Goal: Find specific page/section: Find specific page/section

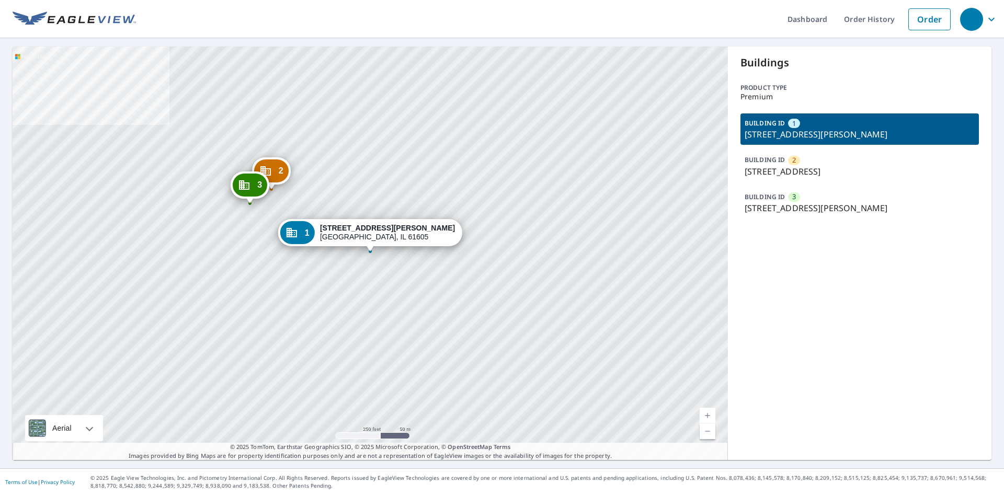
click at [270, 220] on div "2 [STREET_ADDRESS] [GEOGRAPHIC_DATA][STREET_ADDRESS][PERSON_NAME] 1 [STREET_ADD…" at bounding box center [371, 254] width 716 height 414
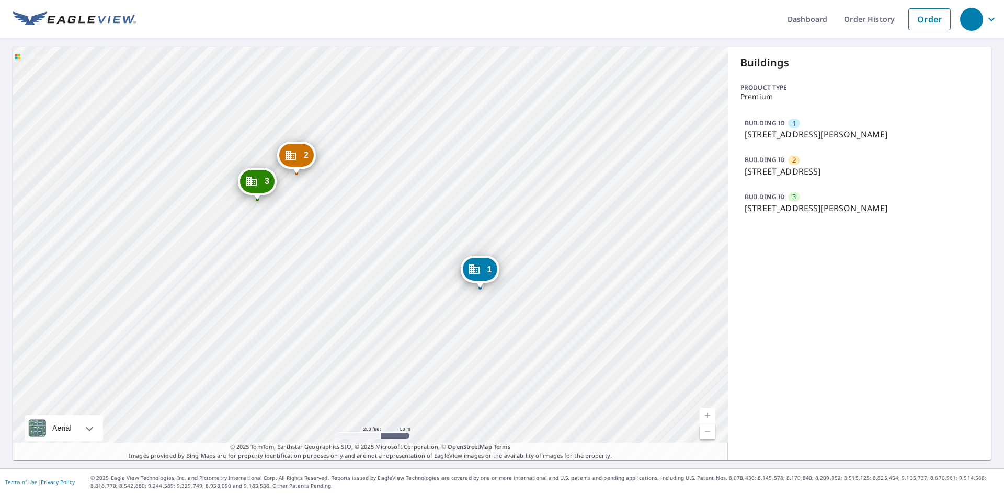
click at [285, 212] on div "2 [STREET_ADDRESS] [GEOGRAPHIC_DATA][STREET_ADDRESS][PERSON_NAME] 1 [STREET_ADD…" at bounding box center [371, 254] width 716 height 414
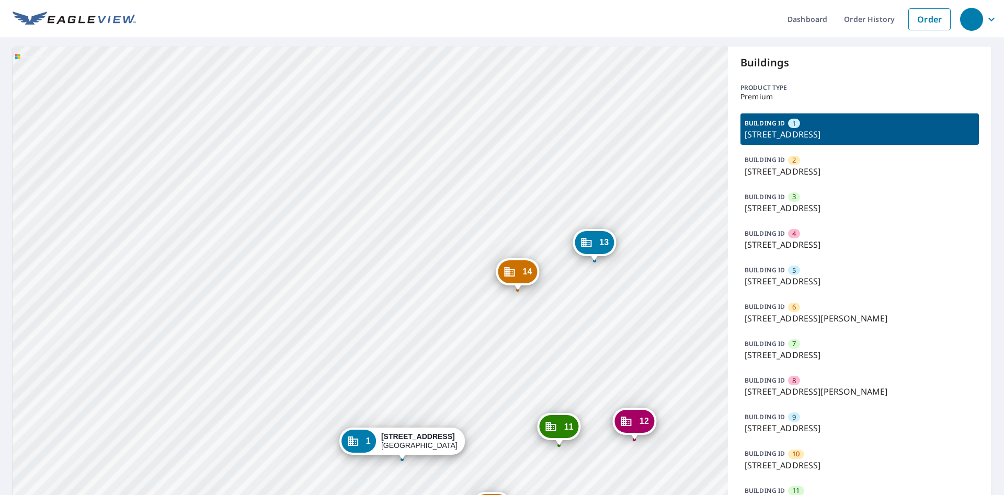
drag, startPoint x: 456, startPoint y: 208, endPoint x: 433, endPoint y: 168, distance: 45.9
click at [440, 192] on div "2 7002 S 114th Street Plz La Vista, NE 68128 3 7025 S 115th Street Plz La Vista…" at bounding box center [371, 339] width 716 height 585
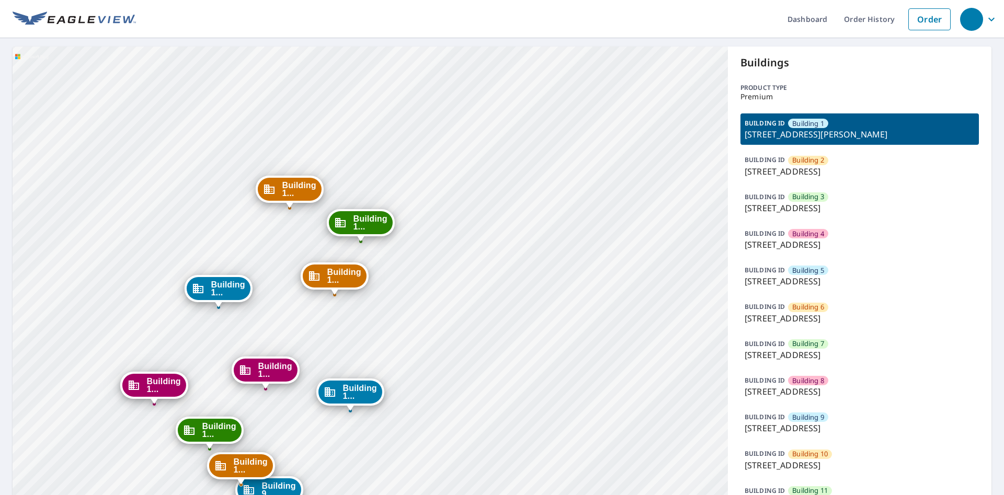
drag, startPoint x: 411, startPoint y: 201, endPoint x: 412, endPoint y: 187, distance: 13.6
click at [412, 187] on div "Building 2 3925 Southwest Twilight Drive Topeka, KS 66614 Building 3 3925 South…" at bounding box center [371, 413] width 716 height 732
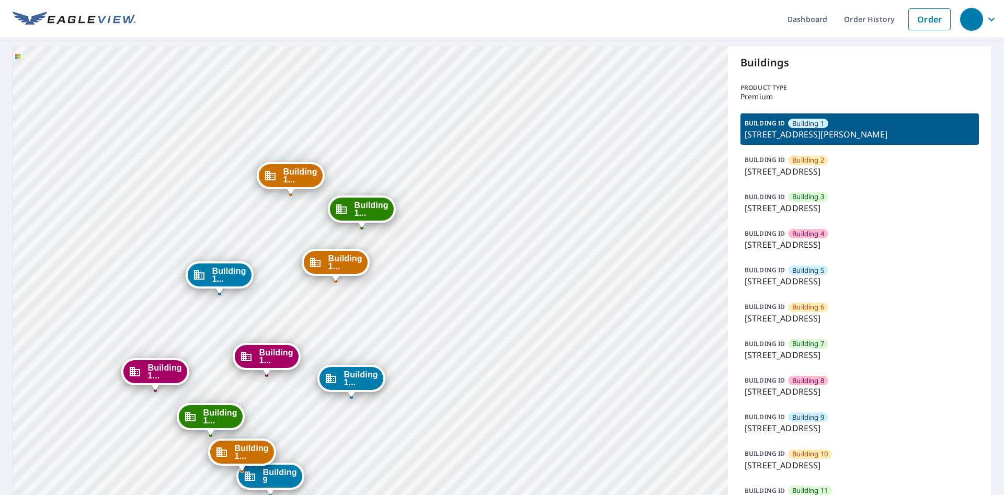
click at [485, 393] on div "Building 2 3925 Southwest Twilight Drive Topeka, KS 66614 Building 3 3925 South…" at bounding box center [371, 413] width 716 height 732
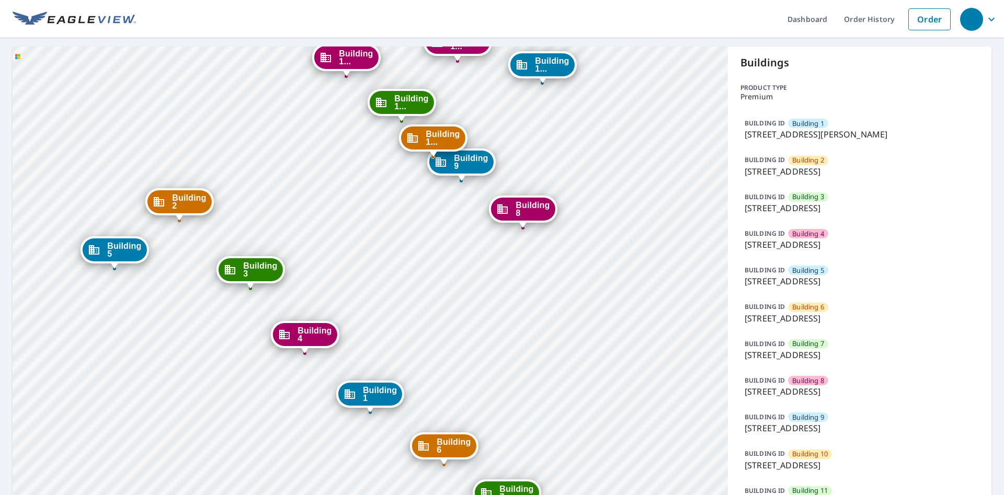
drag, startPoint x: 454, startPoint y: 395, endPoint x: 449, endPoint y: 381, distance: 15.6
click at [453, 395] on div "Building 2 3925 Southwest Twilight Drive Topeka, KS 66614 Building 3 3925 South…" at bounding box center [371, 413] width 716 height 732
drag, startPoint x: 449, startPoint y: 381, endPoint x: 449, endPoint y: 374, distance: 7.3
click at [449, 374] on div "Building 2 3925 Southwest Twilight Drive Topeka, KS 66614 Building 3 3925 South…" at bounding box center [371, 413] width 716 height 732
